Goal: Transaction & Acquisition: Purchase product/service

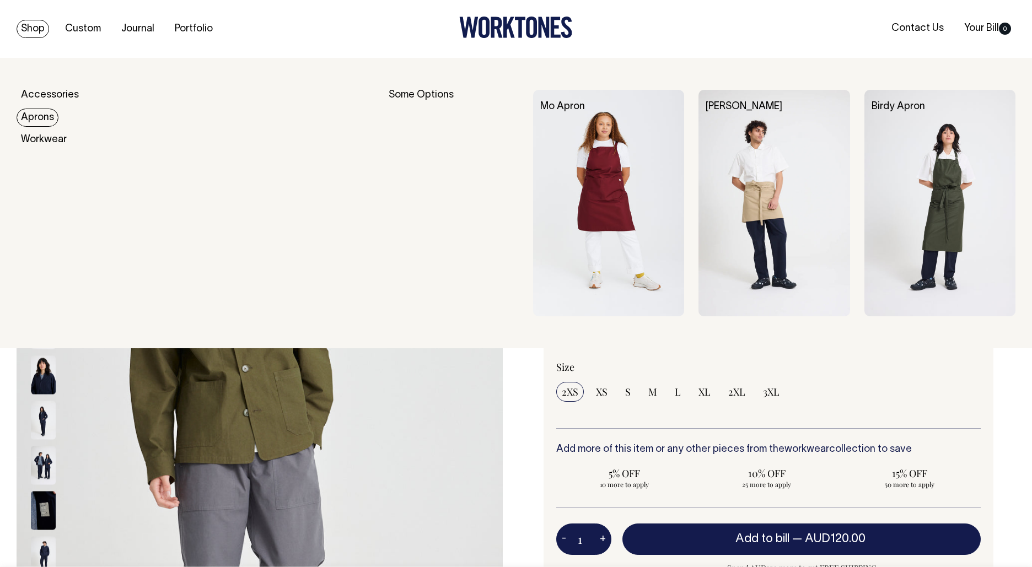
click at [36, 112] on link "Aprons" at bounding box center [38, 118] width 42 height 18
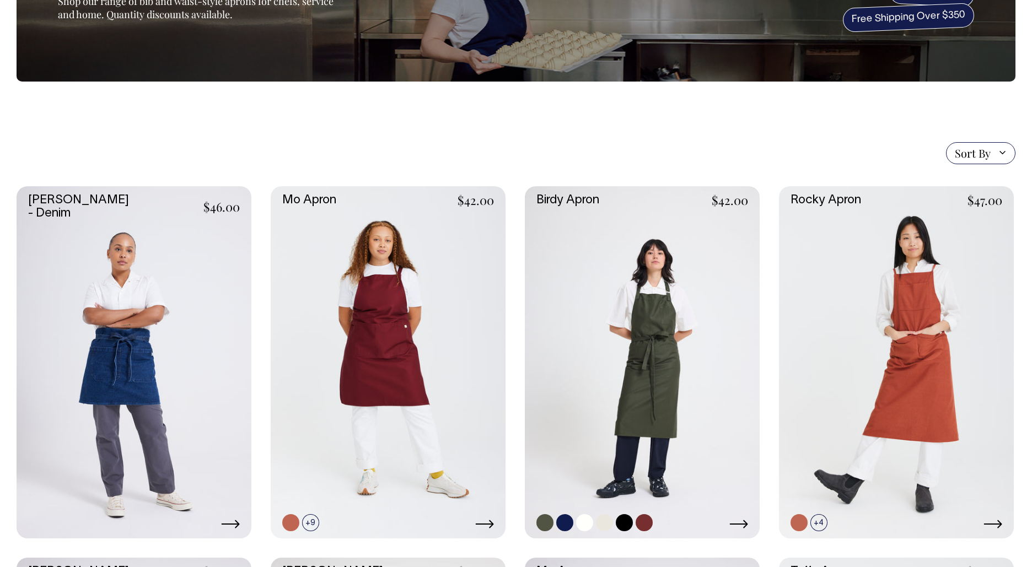
scroll to position [153, 0]
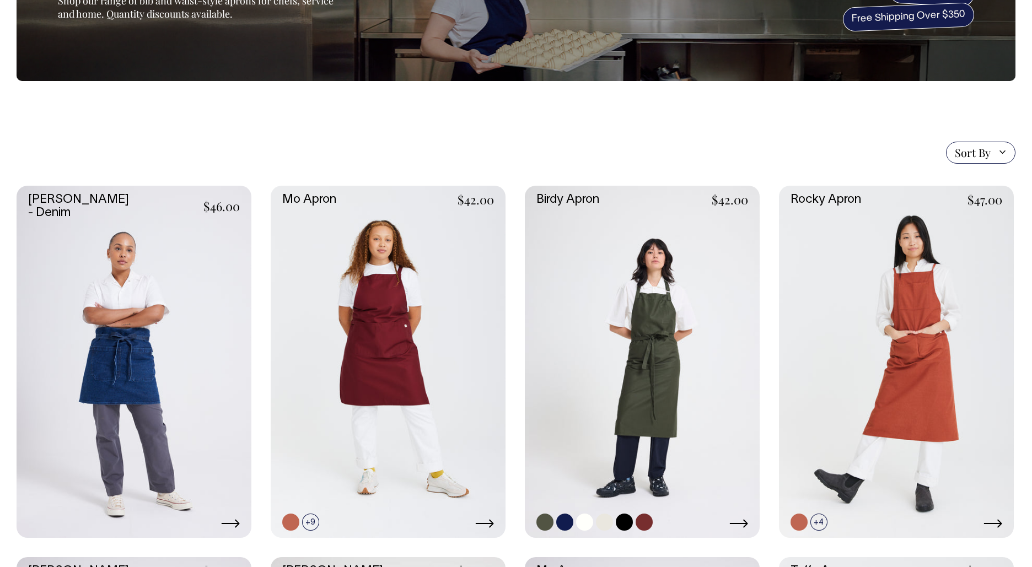
click at [637, 326] on link at bounding box center [642, 362] width 235 height 352
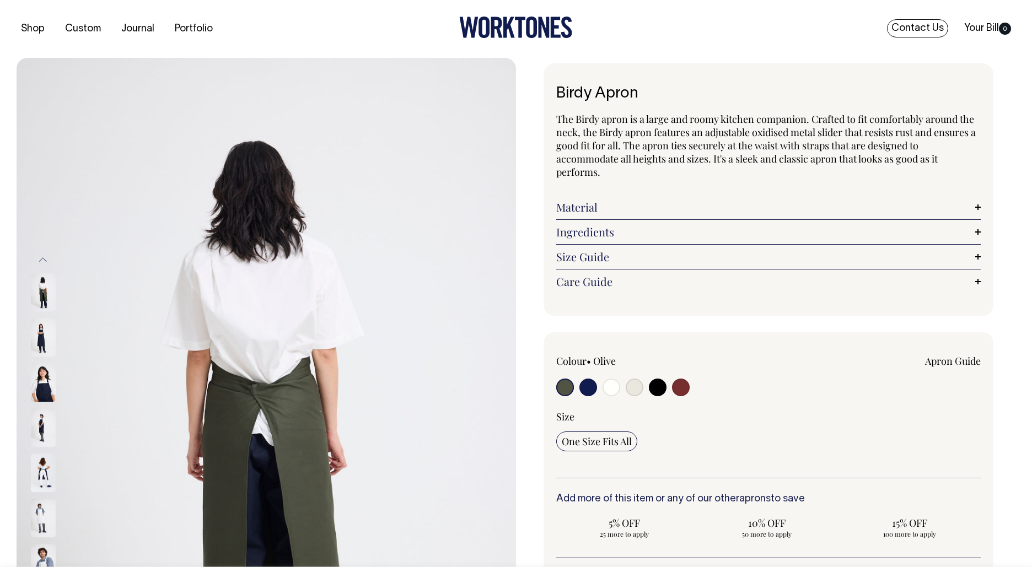
click at [913, 28] on link "Contact Us" at bounding box center [917, 28] width 61 height 18
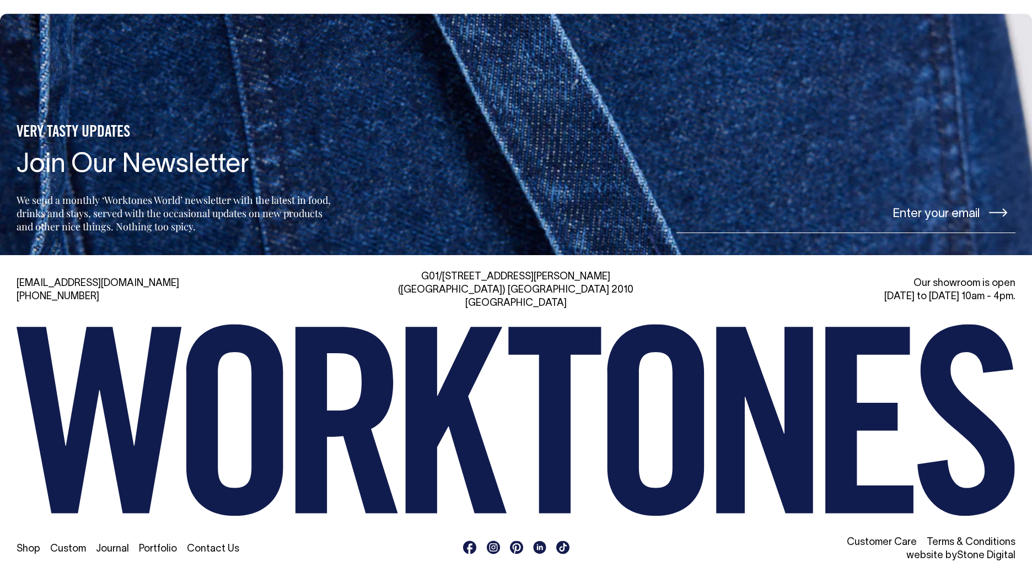
scroll to position [2653, 0]
